Goal: Transaction & Acquisition: Purchase product/service

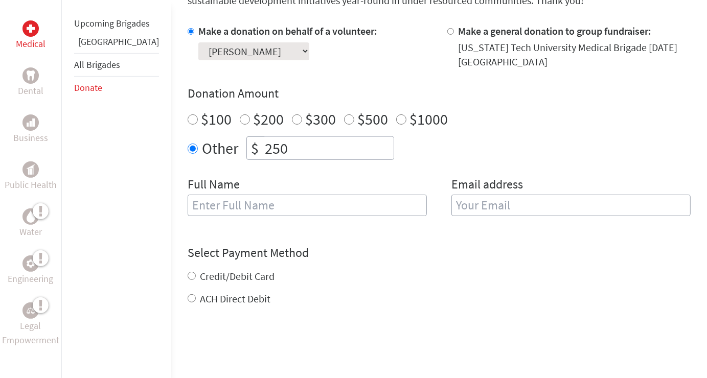
scroll to position [307, 0]
click at [293, 215] on input "text" at bounding box center [307, 204] width 239 height 21
type input "[PERSON_NAME]"
click at [503, 211] on input "email" at bounding box center [571, 204] width 239 height 21
type input "[EMAIL_ADDRESS][DOMAIN_NAME]"
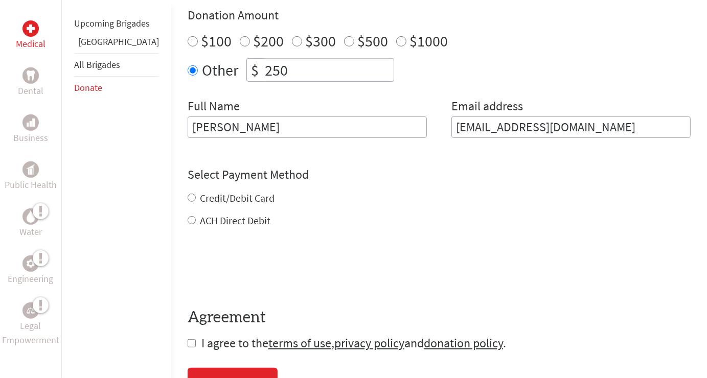
scroll to position [409, 0]
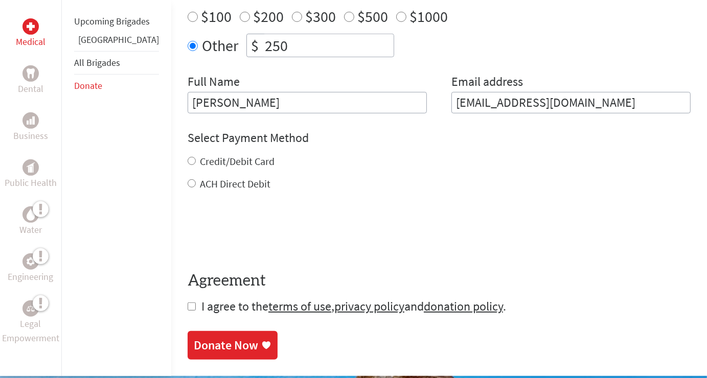
click at [233, 178] on div "Credit/Debit Card ACH Direct Debit" at bounding box center [439, 172] width 503 height 37
click at [188, 164] on input "Credit/Debit Card" at bounding box center [192, 161] width 8 height 8
radio input "true"
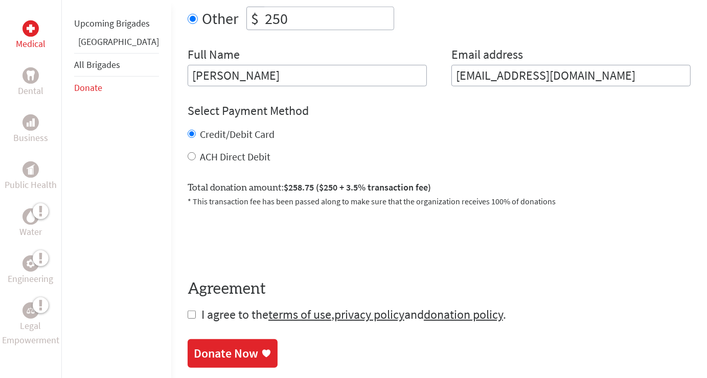
scroll to position [460, 0]
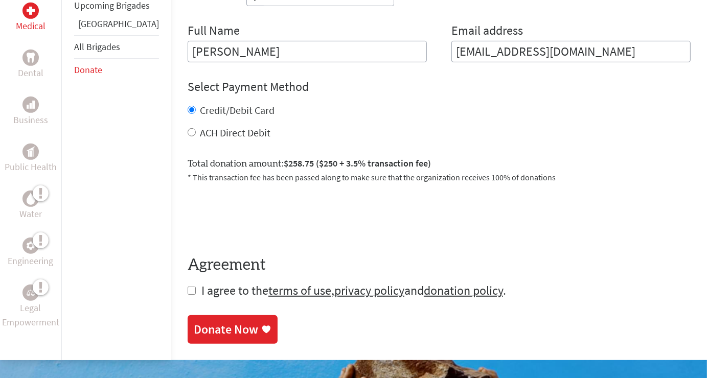
click at [188, 290] on input "checkbox" at bounding box center [192, 291] width 8 height 8
checkbox input "true"
click at [262, 333] on icon at bounding box center [266, 331] width 8 height 8
